Goal: Complete application form: Complete application form

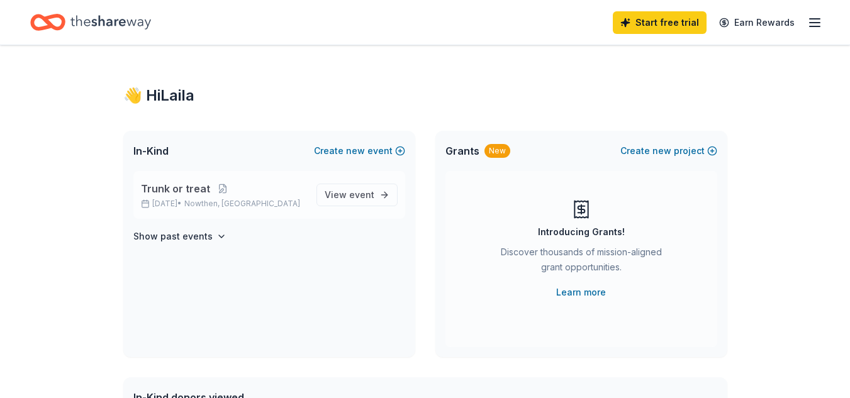
click at [220, 201] on span "Nowthen, MN" at bounding box center [242, 204] width 116 height 10
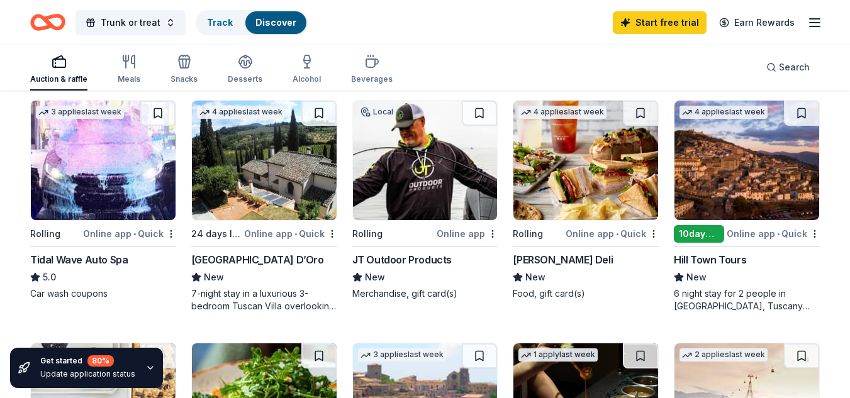
scroll to position [620, 0]
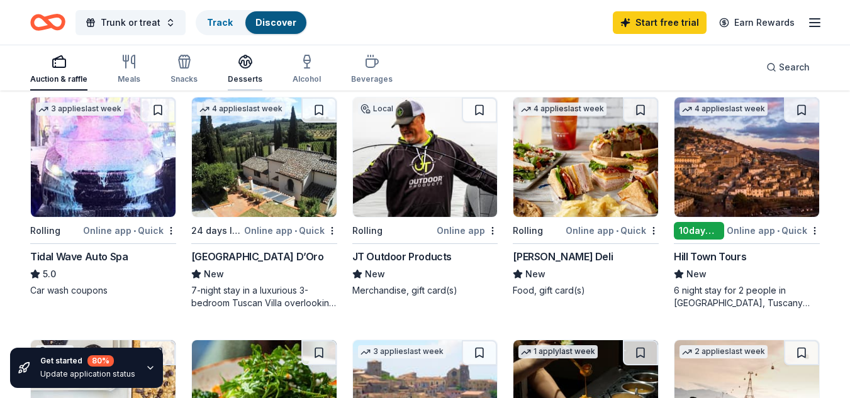
click at [253, 63] on div "button" at bounding box center [245, 61] width 35 height 15
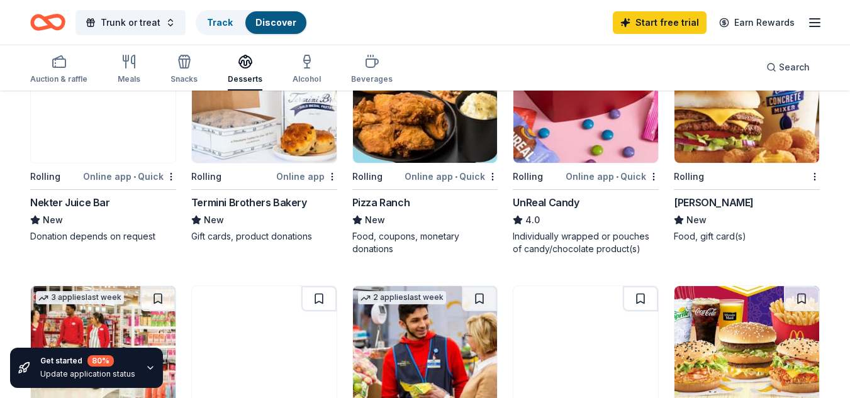
scroll to position [352, 0]
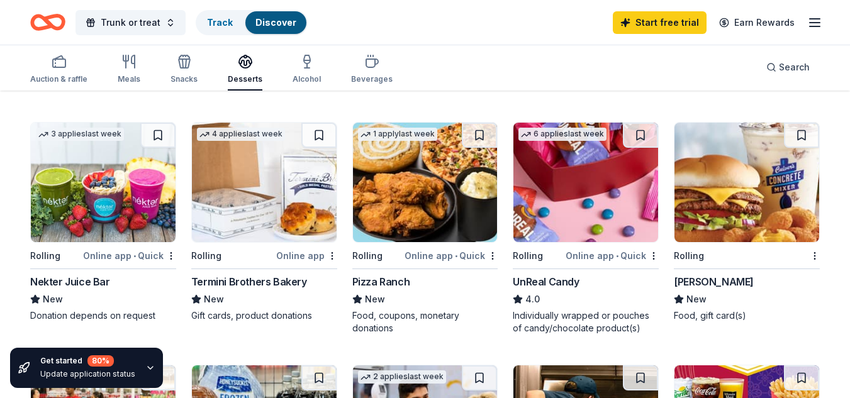
click at [533, 284] on div "UnReal Candy" at bounding box center [546, 281] width 66 height 15
click at [186, 62] on icon "button" at bounding box center [186, 63] width 1 height 9
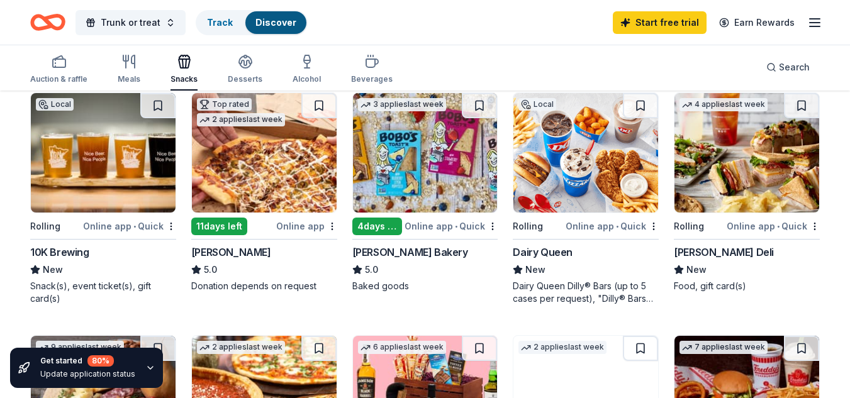
scroll to position [119, 0]
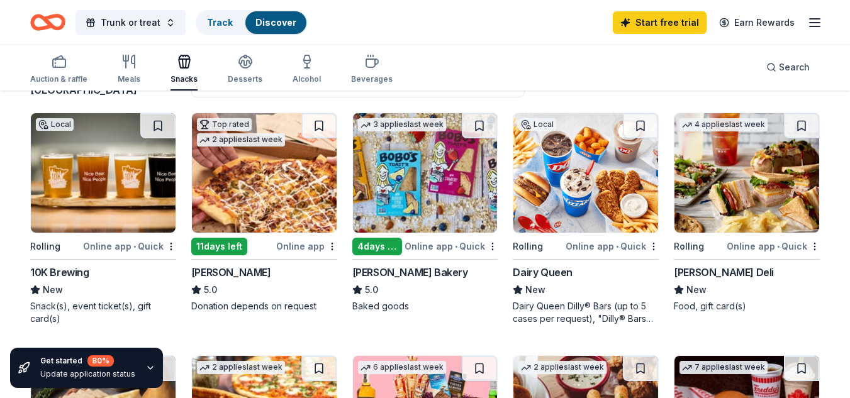
click at [545, 264] on div "Local Rolling Online app • Quick Dairy Queen New Dairy Queen Dilly® Bars (up to…" at bounding box center [586, 219] width 146 height 213
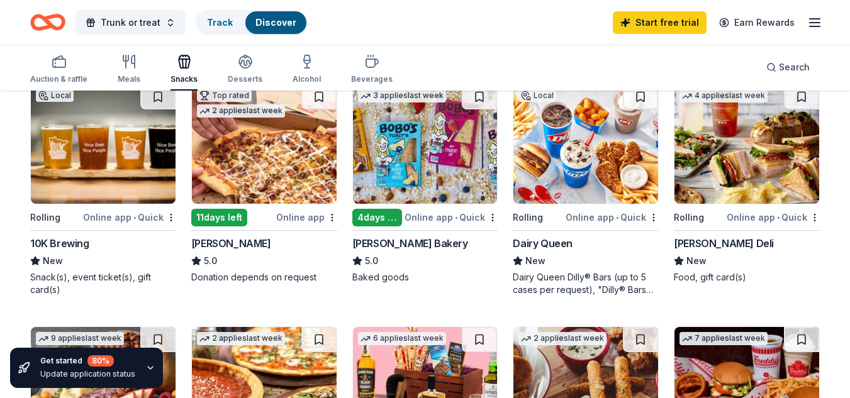
scroll to position [18, 0]
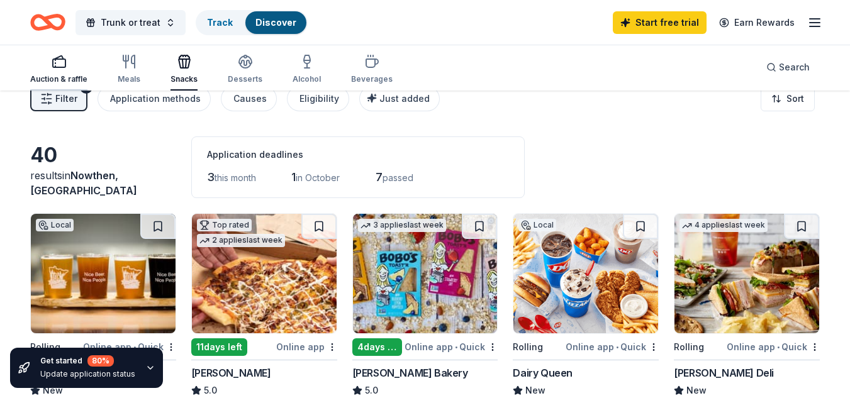
click at [55, 66] on icon "button" at bounding box center [55, 66] width 0 height 1
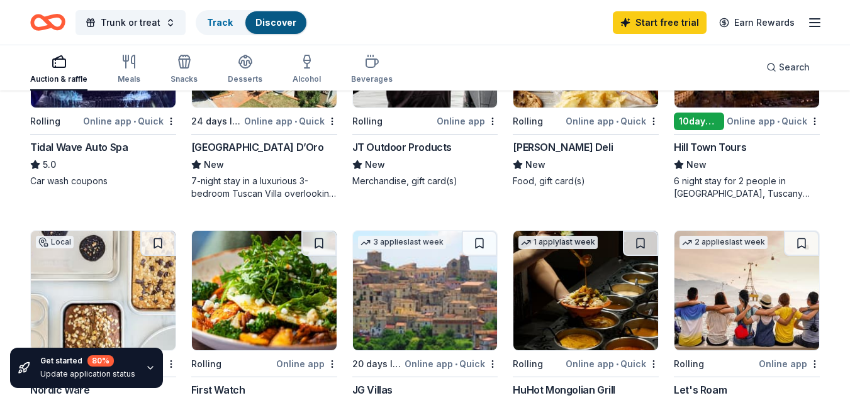
scroll to position [654, 0]
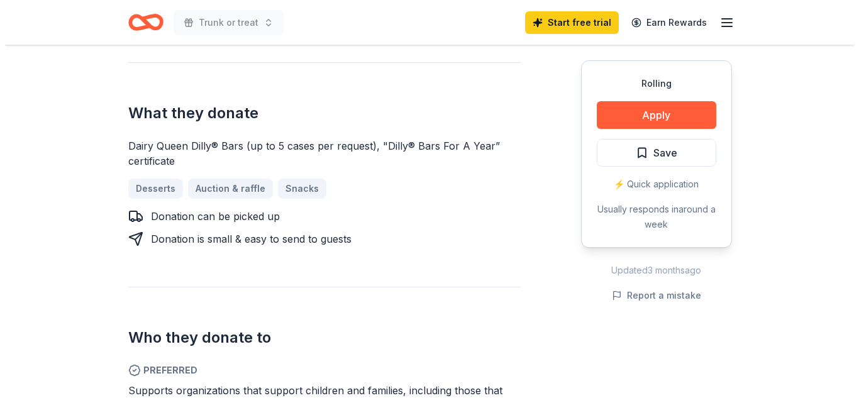
scroll to position [458, 0]
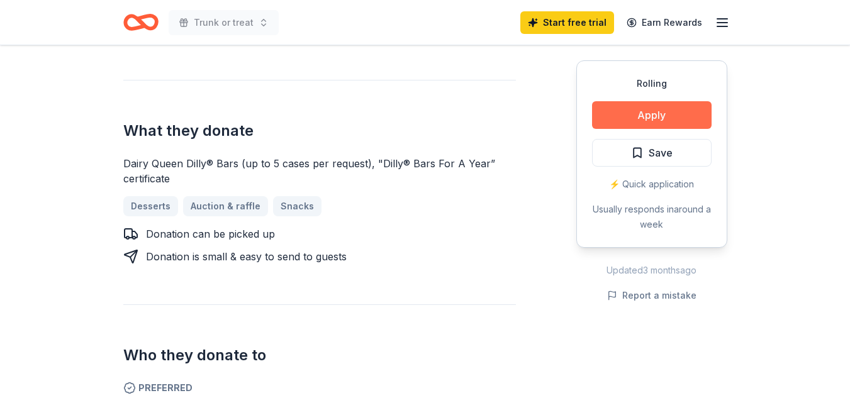
click at [663, 112] on button "Apply" at bounding box center [651, 115] width 119 height 28
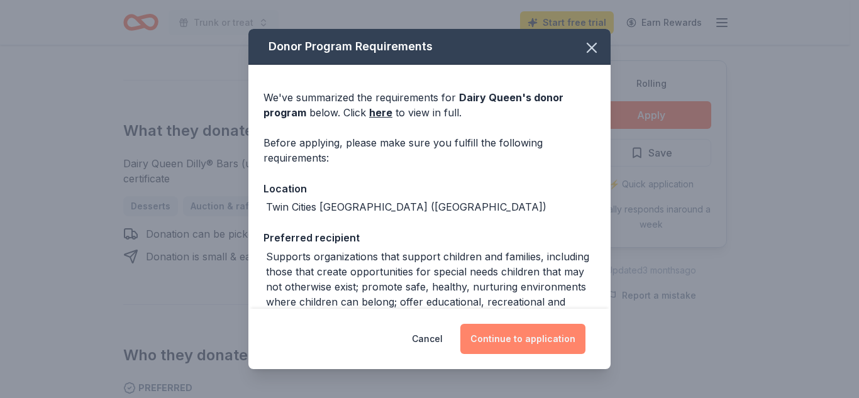
click at [511, 353] on button "Continue to application" at bounding box center [522, 339] width 125 height 30
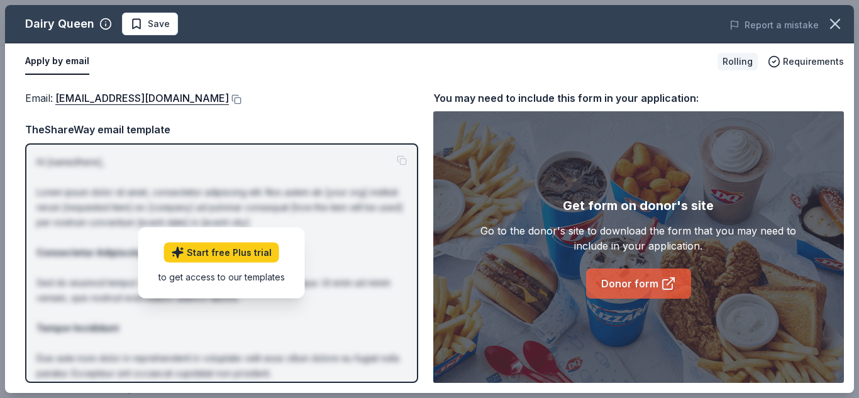
click at [615, 285] on link "Donor form" at bounding box center [638, 284] width 105 height 30
